Goal: Task Accomplishment & Management: Manage account settings

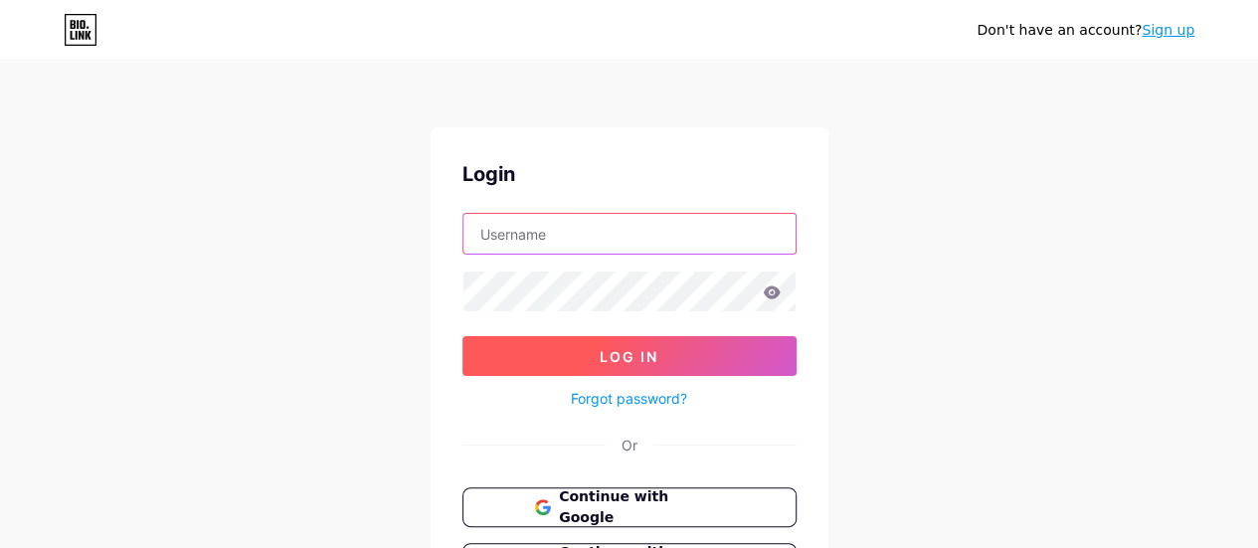
type input "[EMAIL_ADDRESS][DOMAIN_NAME]"
click at [620, 352] on span "Log In" at bounding box center [629, 356] width 59 height 17
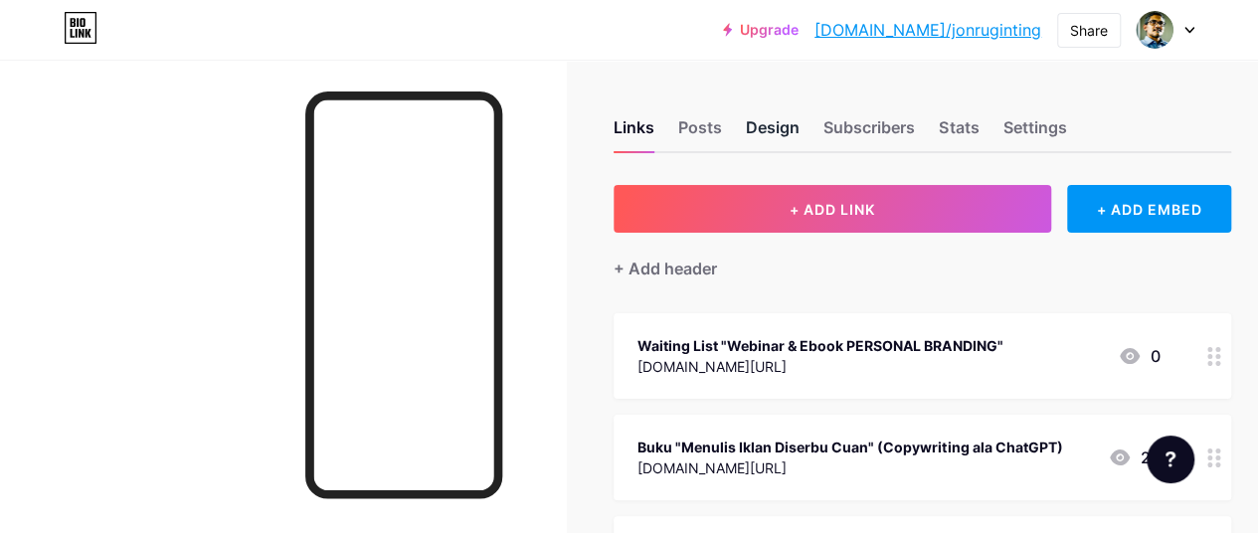
click at [780, 122] on div "Design" at bounding box center [773, 133] width 54 height 36
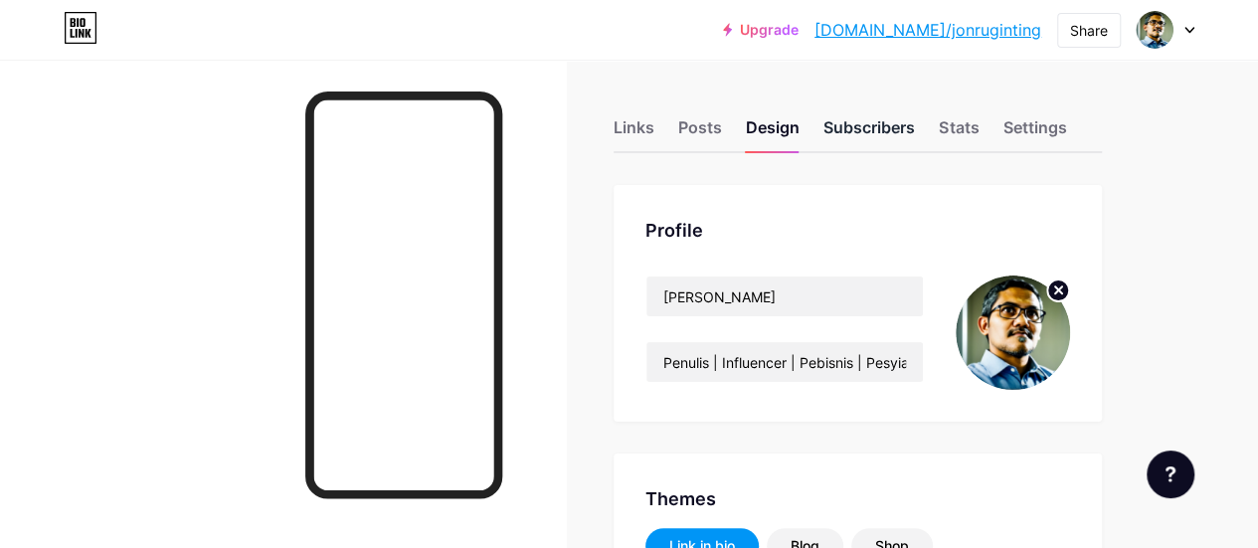
scroll to position [99, 0]
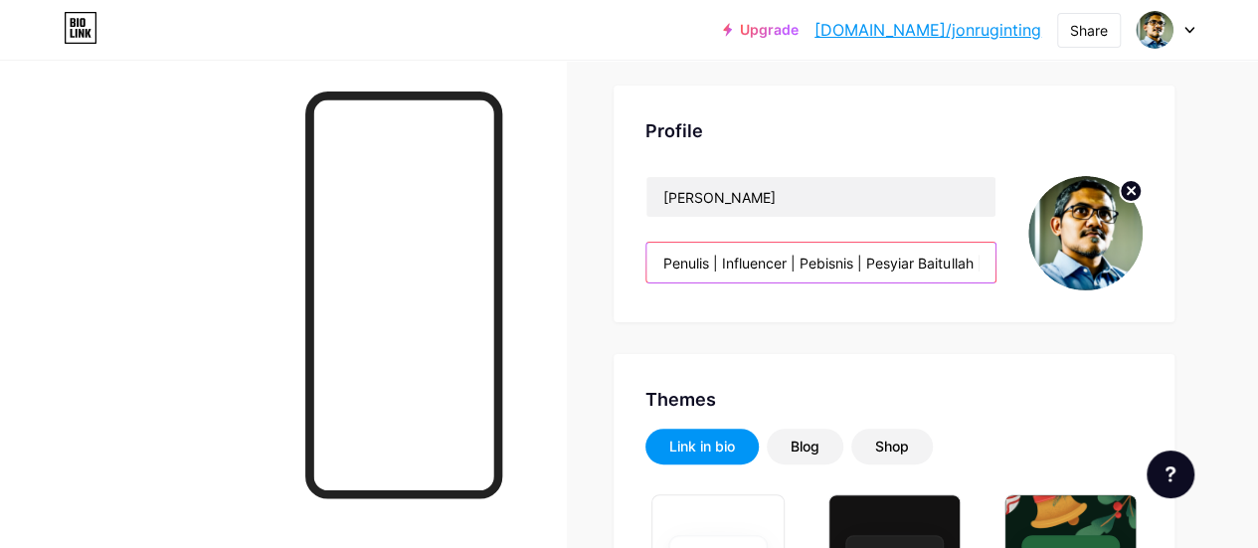
click at [722, 262] on input "Penulis | Influencer | Pebisnis | Pesyiar Baitullah | [GEOGRAPHIC_DATA]: 0851 7…" at bounding box center [820, 263] width 349 height 40
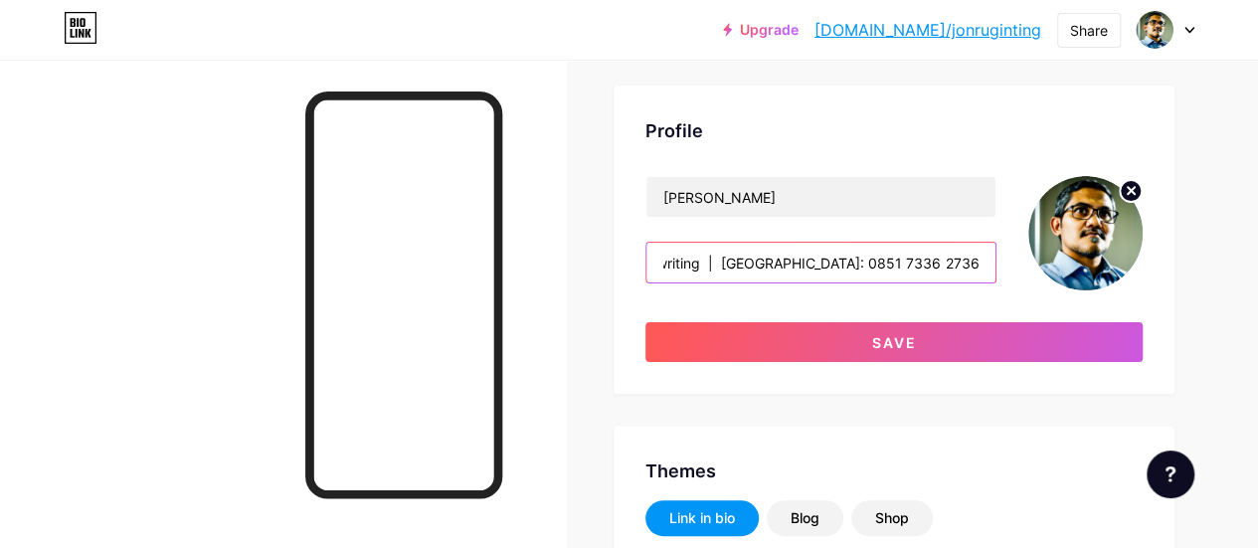
scroll to position [0, 0]
paste input "|"
click at [732, 261] on input "Master Copywriting | Agen SR12 | WA: 0851 7336 2736" at bounding box center [820, 263] width 349 height 40
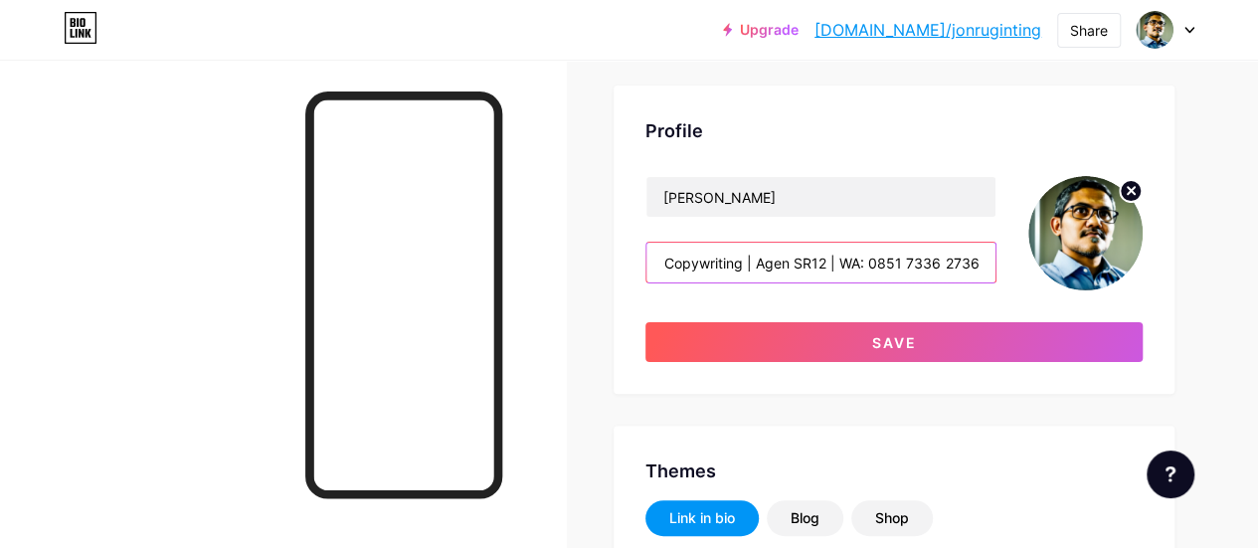
click at [809, 262] on input "Master Copywriting | Agen SR12 | WA: 0851 7336 2736" at bounding box center [820, 263] width 349 height 40
paste input "|"
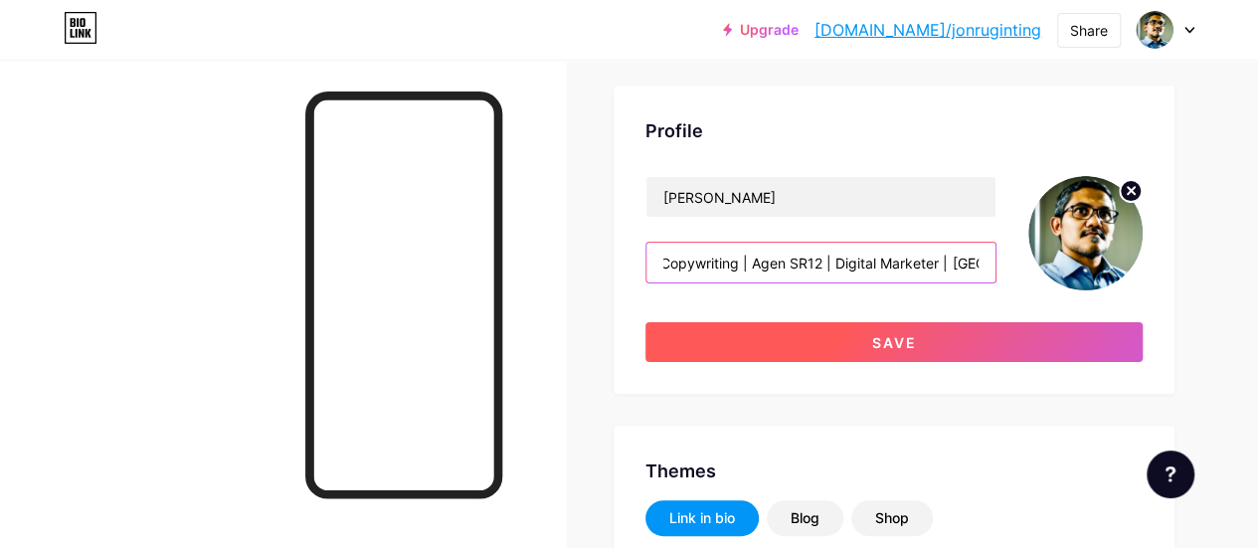
type input "Master Copywriting | Agen SR12 | Digital Marketer | [GEOGRAPHIC_DATA]: 0851 733…"
click at [935, 343] on button "Save" at bounding box center [893, 342] width 497 height 40
